Goal: Task Accomplishment & Management: Manage account settings

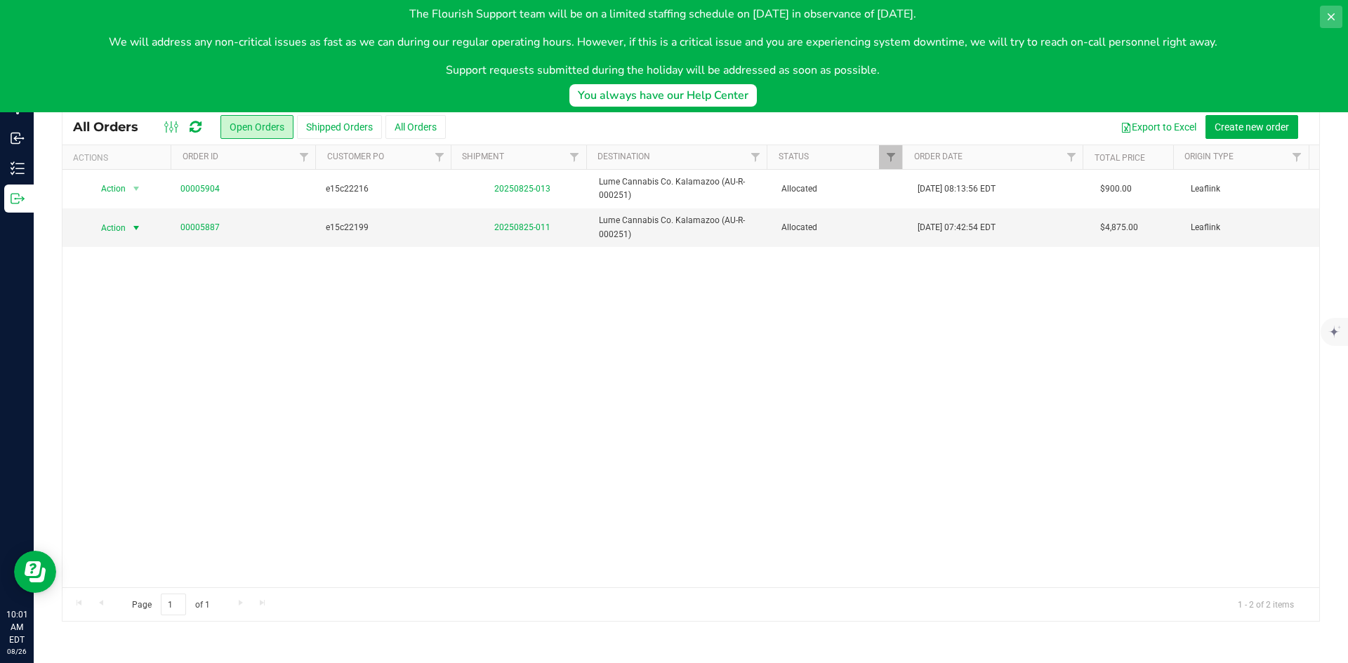
click at [1328, 15] on icon at bounding box center [1331, 16] width 11 height 11
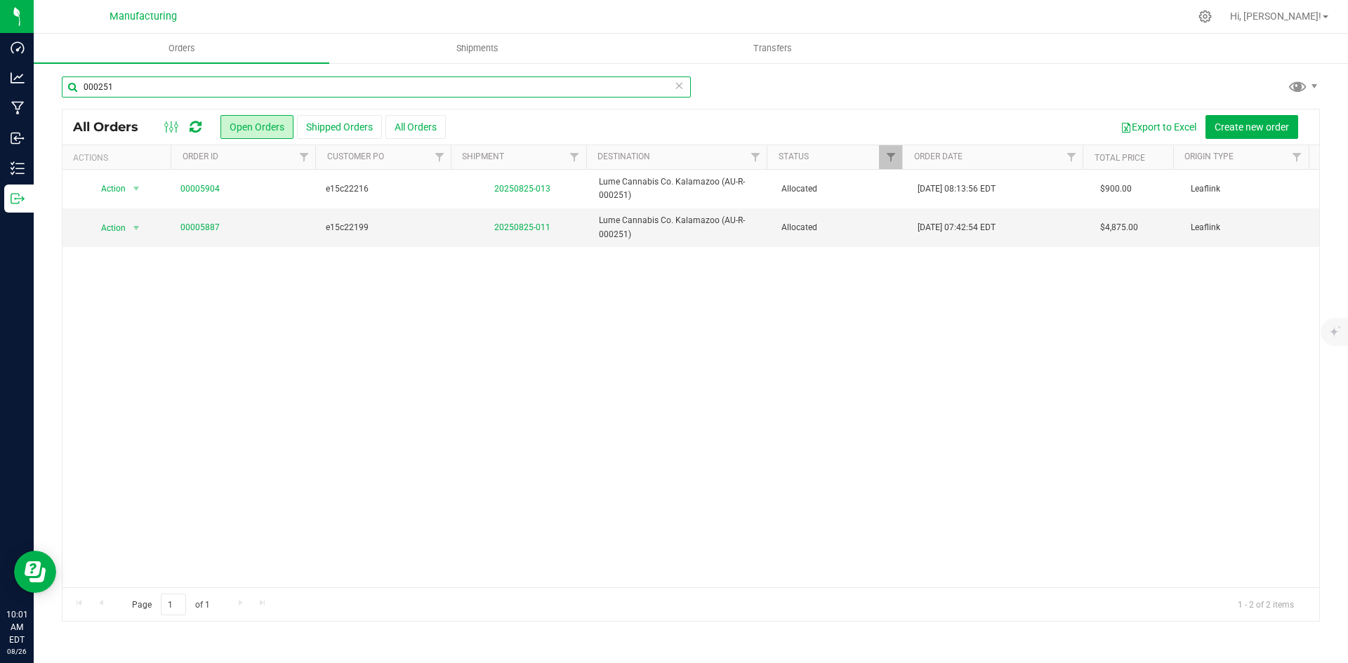
click at [145, 83] on input "000251" at bounding box center [376, 87] width 629 height 21
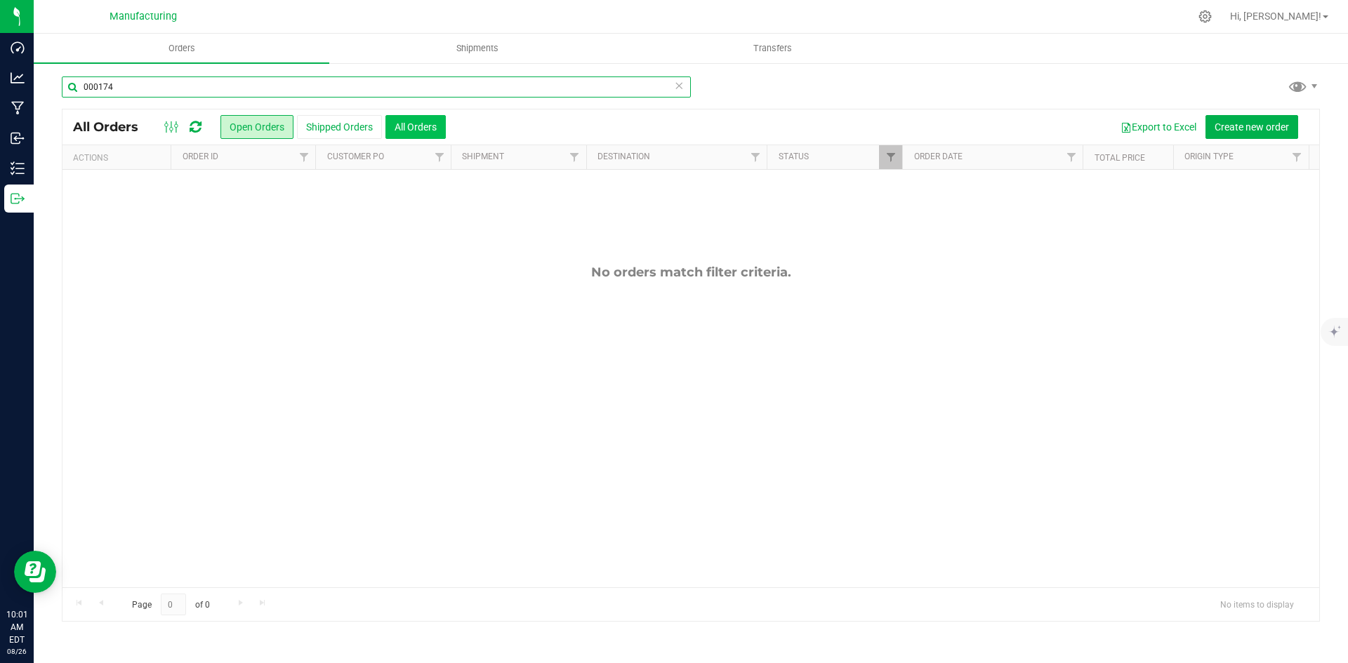
type input "000174"
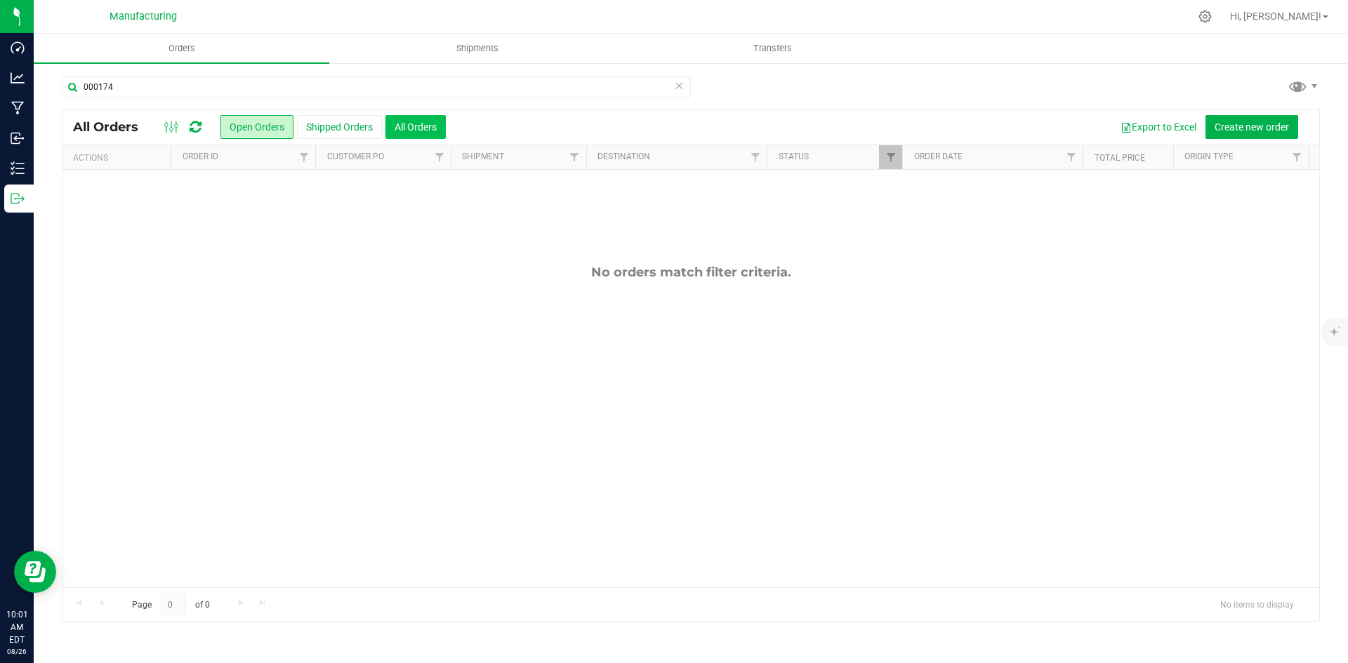
click at [407, 128] on button "All Orders" at bounding box center [415, 127] width 60 height 24
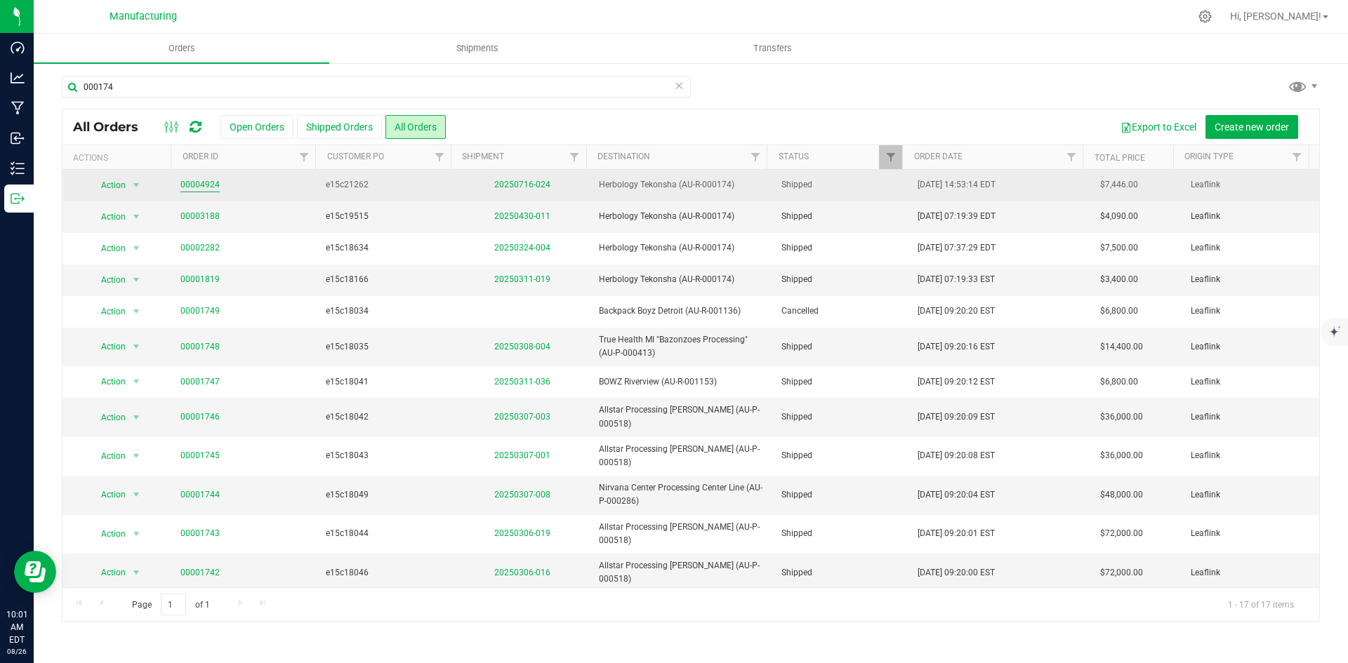
click at [208, 190] on link "00004924" at bounding box center [199, 184] width 39 height 13
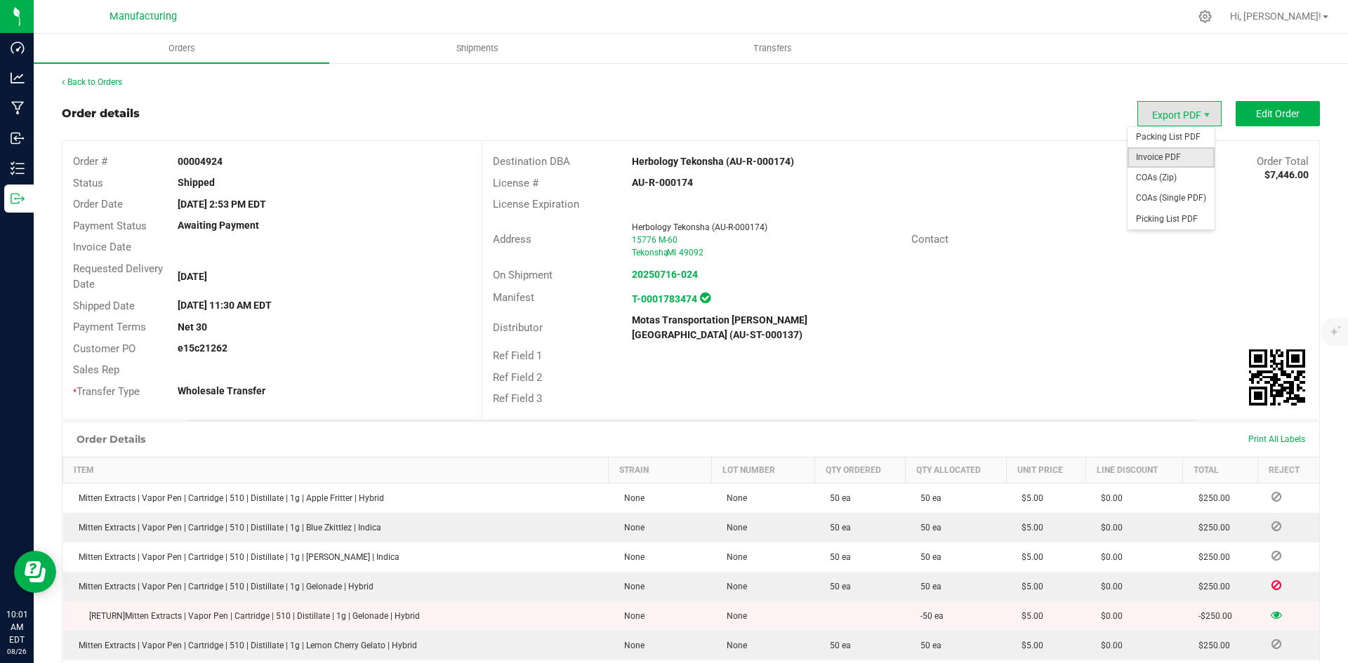
click at [1173, 152] on span "Invoice PDF" at bounding box center [1171, 157] width 87 height 20
